Goal: Task Accomplishment & Management: Use online tool/utility

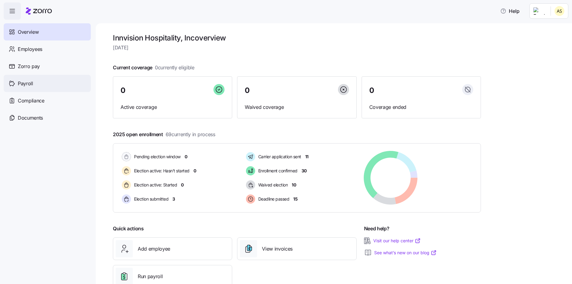
click at [30, 83] on span "Payroll" at bounding box center [25, 84] width 15 height 8
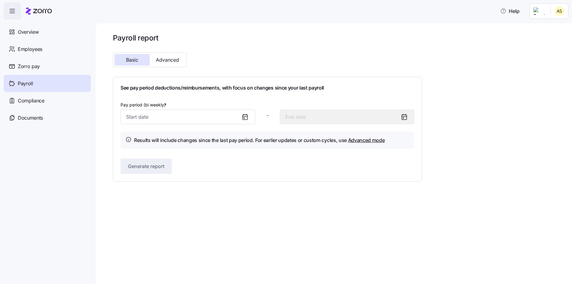
click at [244, 117] on icon at bounding box center [245, 117] width 5 height 0
click at [142, 118] on input "Pay period (bi weekly) *" at bounding box center [188, 116] width 135 height 15
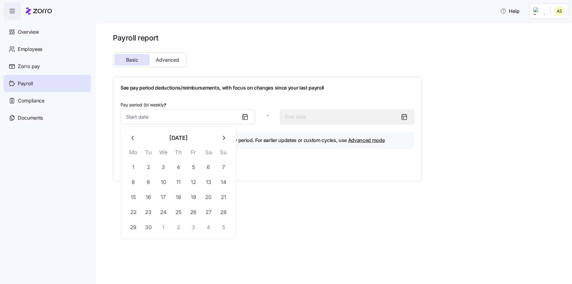
click at [221, 140] on icon "button" at bounding box center [223, 138] width 7 height 7
click at [209, 181] on button "11" at bounding box center [208, 182] width 15 height 15
type input "[DATE]"
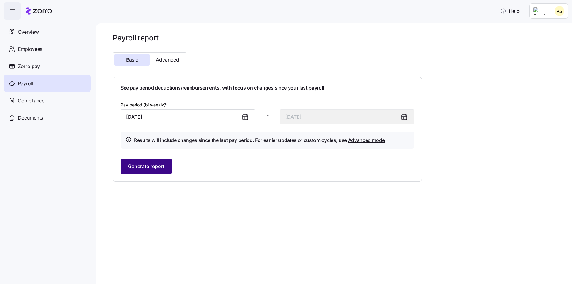
click at [163, 167] on span "Generate report" at bounding box center [146, 166] width 36 height 7
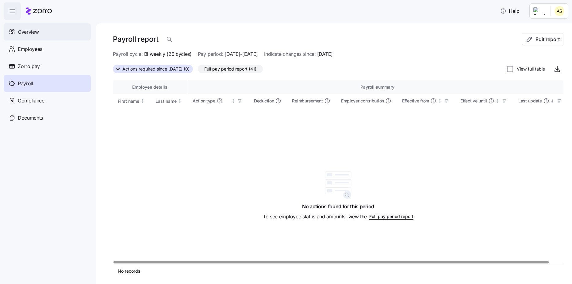
click at [27, 37] on div "Overview" at bounding box center [47, 31] width 87 height 17
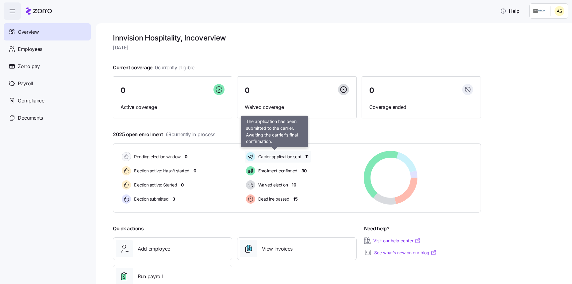
click at [277, 157] on span "Carrier application sent" at bounding box center [278, 157] width 45 height 6
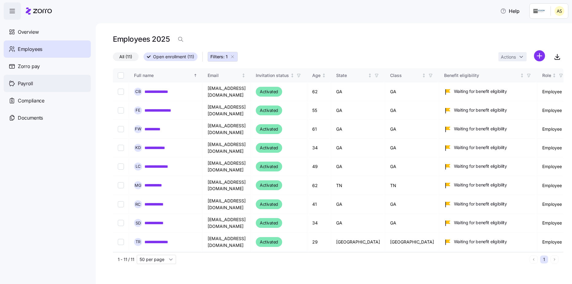
click at [31, 80] on span "Payroll" at bounding box center [25, 84] width 15 height 8
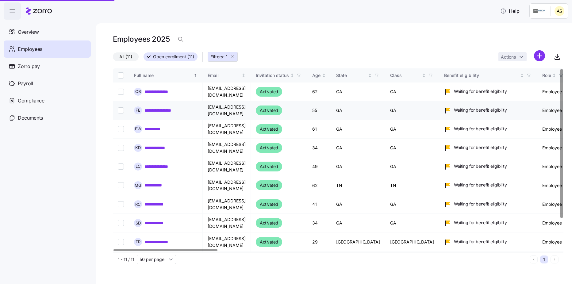
scroll to position [0, 0]
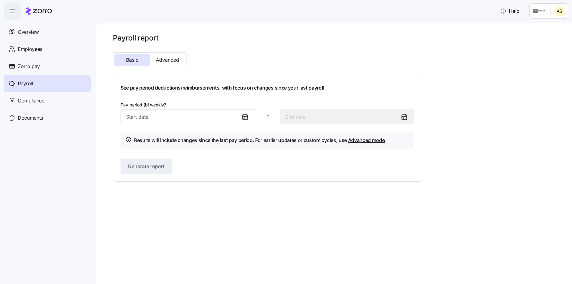
click at [244, 118] on icon at bounding box center [244, 118] width 1 height 1
click at [209, 119] on input "Pay period (bi weekly) *" at bounding box center [188, 116] width 135 height 15
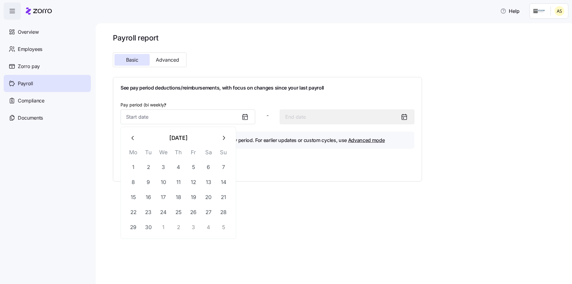
click at [225, 139] on icon "button" at bounding box center [223, 138] width 7 height 7
click at [209, 182] on button "11" at bounding box center [208, 182] width 15 height 15
type input "[DATE]"
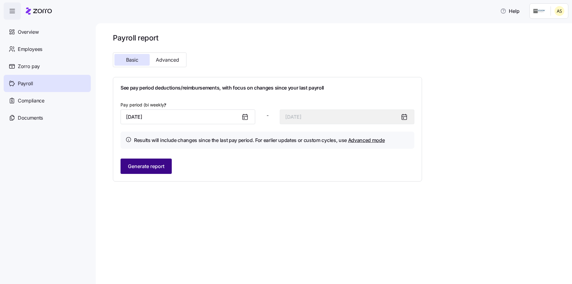
click at [155, 169] on span "Generate report" at bounding box center [146, 166] width 36 height 7
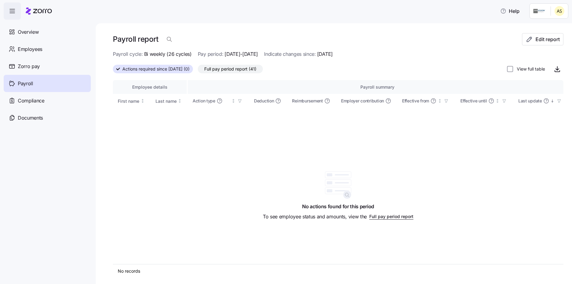
click at [167, 67] on span "Actions required since [DATE] (0)" at bounding box center [155, 69] width 67 height 8
click at [113, 71] on input "Actions required since [DATE] (0)" at bounding box center [113, 71] width 0 height 0
click at [25, 80] on span "Payroll" at bounding box center [25, 84] width 15 height 8
click at [27, 65] on span "Zorro pay" at bounding box center [29, 67] width 22 height 8
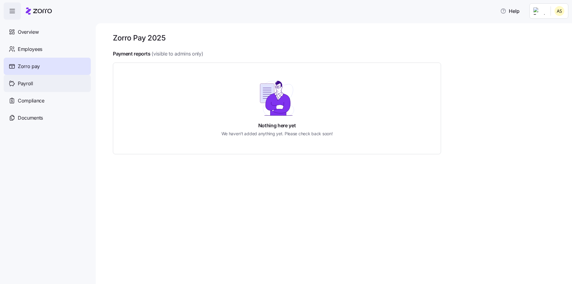
click at [33, 86] on div "Payroll" at bounding box center [47, 83] width 87 height 17
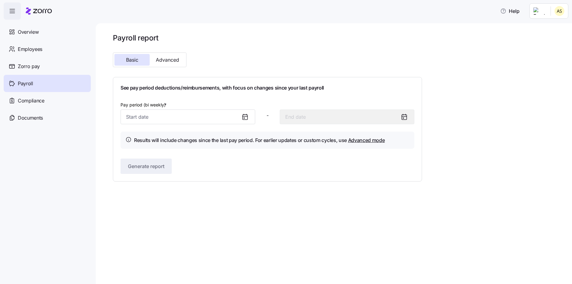
click at [242, 115] on icon at bounding box center [244, 116] width 7 height 7
click at [245, 120] on icon at bounding box center [244, 116] width 7 height 7
click at [196, 112] on input "Pay period (bi weekly) *" at bounding box center [188, 116] width 135 height 15
click at [166, 64] on button "Advanced" at bounding box center [167, 60] width 35 height 12
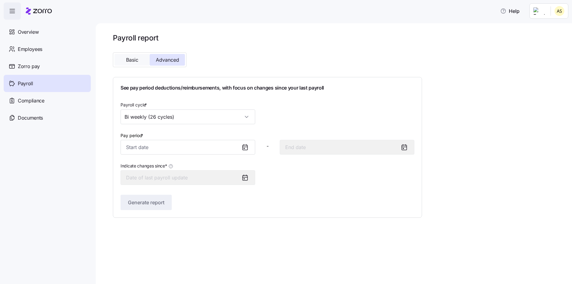
click at [145, 60] on button "Basic" at bounding box center [131, 60] width 35 height 12
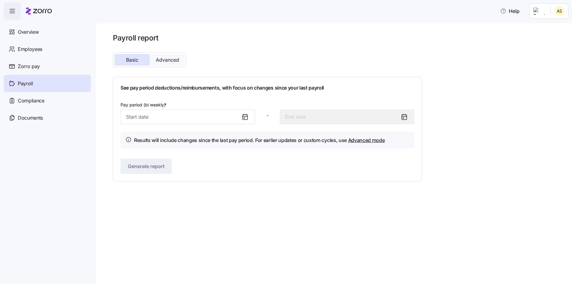
click at [166, 61] on span "Advanced" at bounding box center [167, 59] width 23 height 5
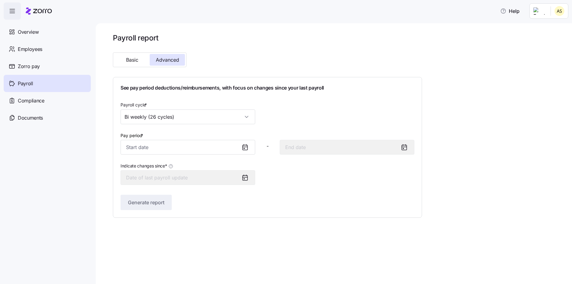
click at [244, 148] on icon at bounding box center [244, 148] width 1 height 1
click at [205, 147] on input "Pay period *" at bounding box center [188, 147] width 135 height 15
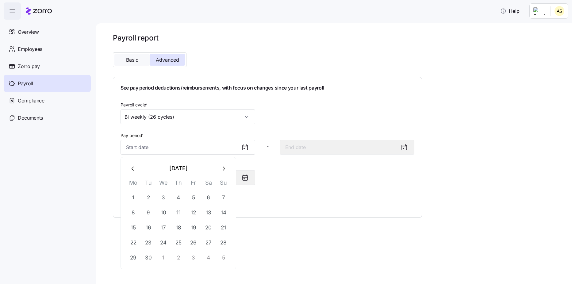
click at [125, 60] on button "Basic" at bounding box center [131, 60] width 35 height 12
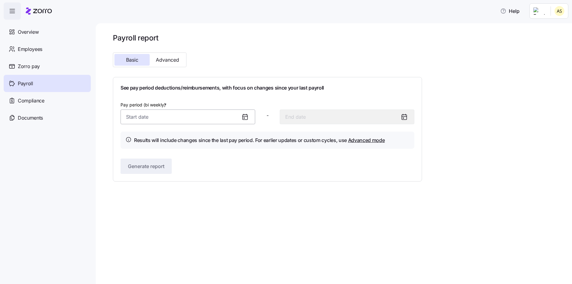
click at [188, 113] on input "Pay period (bi weekly) *" at bounding box center [188, 116] width 135 height 15
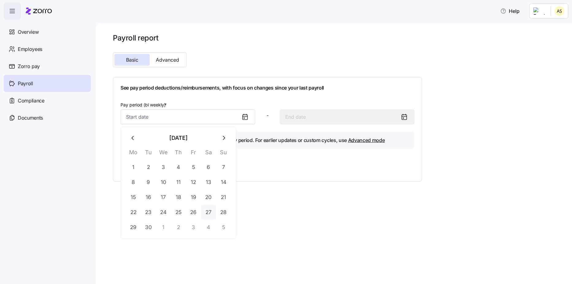
click at [208, 213] on button "27" at bounding box center [208, 212] width 15 height 15
type input "[DATE]"
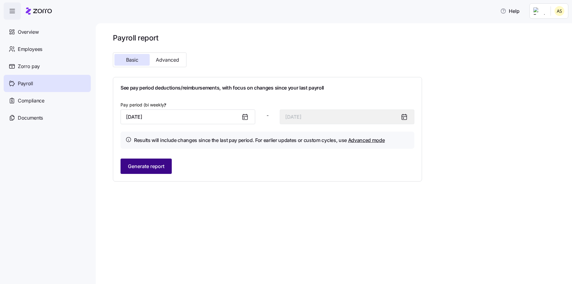
click at [158, 165] on span "Generate report" at bounding box center [146, 166] width 36 height 7
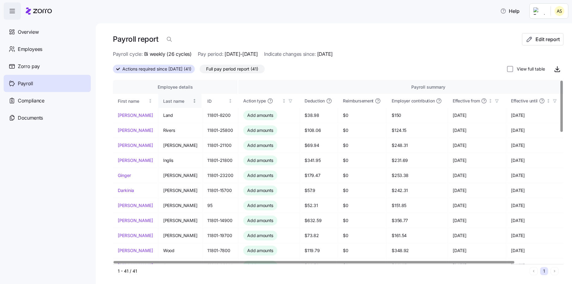
click at [167, 104] on div "Last name" at bounding box center [177, 101] width 28 height 7
click at [281, 261] on div at bounding box center [313, 262] width 401 height 2
